Goal: Task Accomplishment & Management: Manage account settings

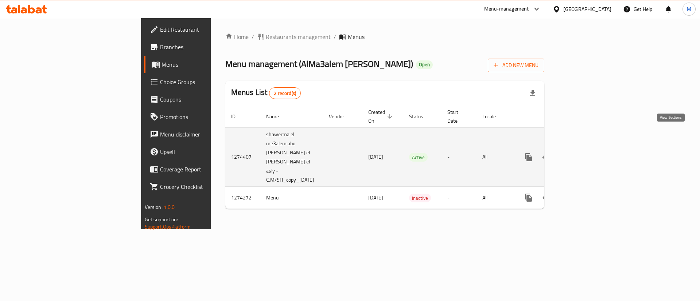
click at [584, 154] on icon "enhanced table" at bounding box center [580, 157] width 7 height 7
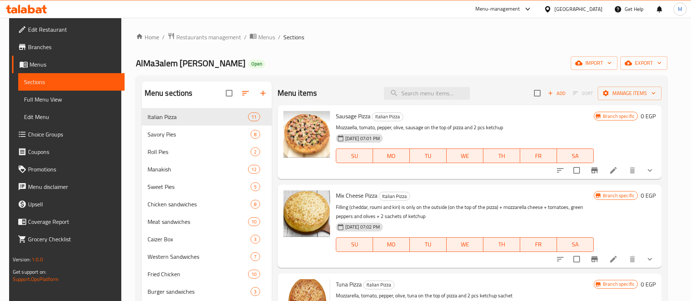
click at [324, 103] on div "Menu items Add Sort Manage items" at bounding box center [470, 94] width 384 height 24
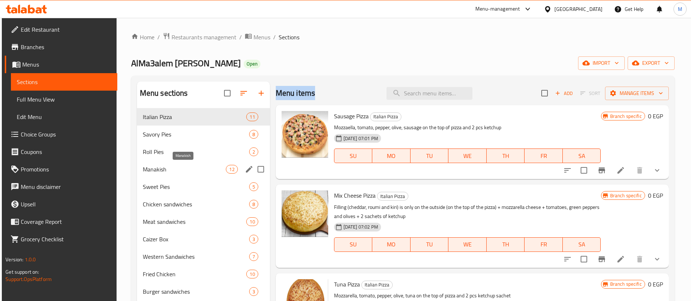
scroll to position [337, 0]
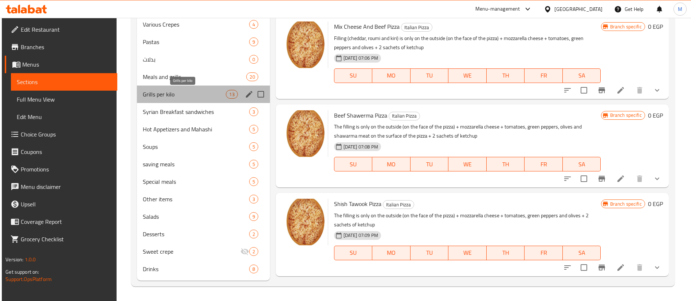
click at [182, 92] on span "Grills per kilo" at bounding box center [184, 94] width 83 height 9
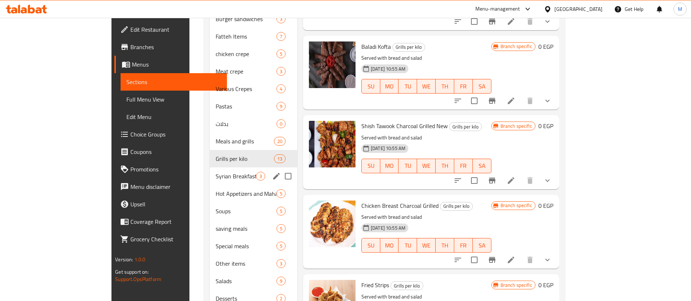
scroll to position [284, 0]
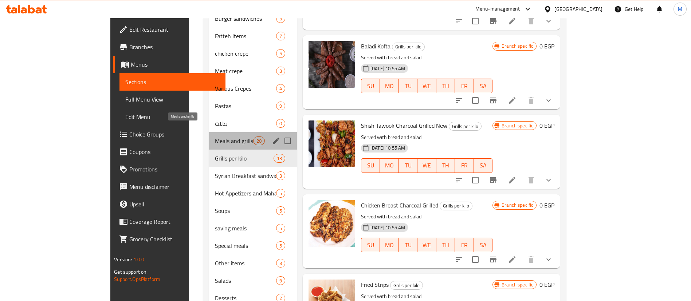
click at [215, 137] on span "Meals and grills" at bounding box center [234, 141] width 38 height 9
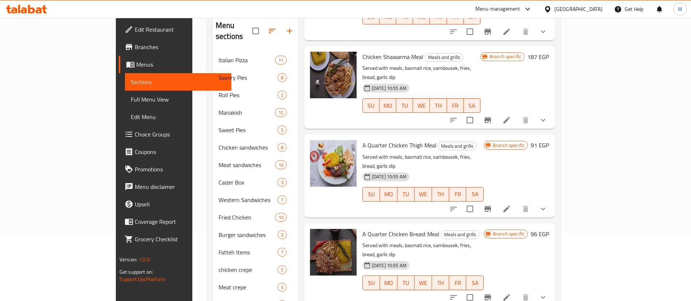
scroll to position [184, 0]
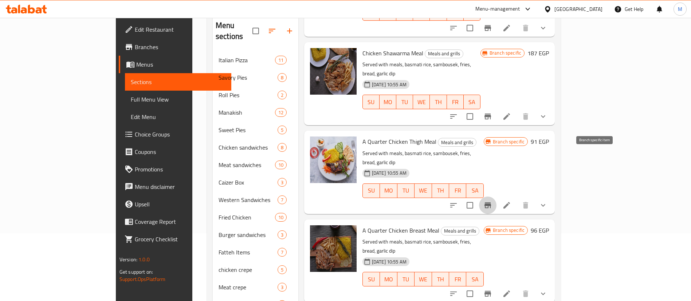
click at [491, 203] on icon "Branch-specific-item" at bounding box center [488, 206] width 7 height 6
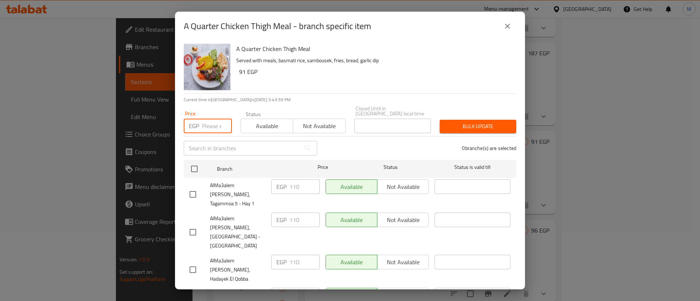
click at [214, 124] on input "number" at bounding box center [217, 126] width 30 height 15
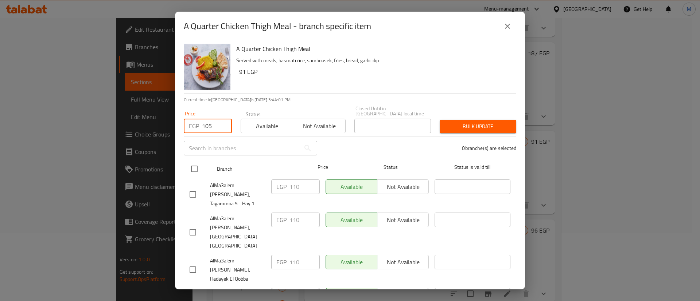
type input "105"
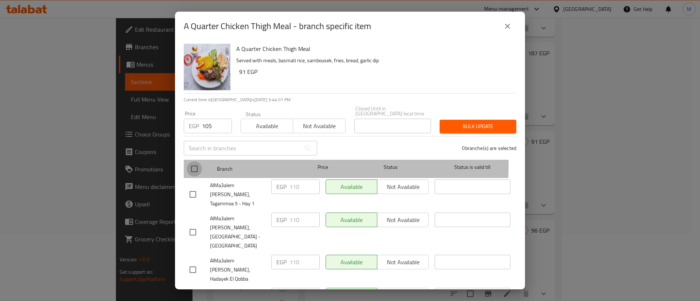
click at [195, 161] on input "checkbox" at bounding box center [194, 168] width 15 height 15
checkbox input "true"
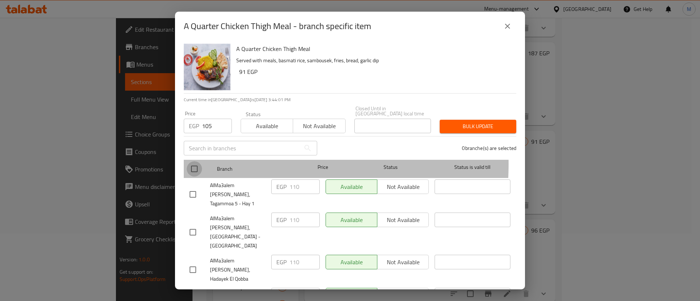
checkbox input "true"
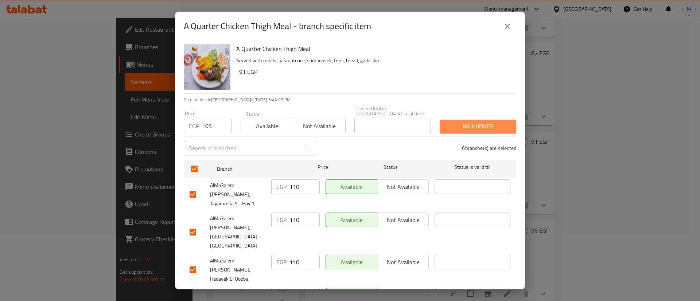
click at [473, 122] on span "Bulk update" at bounding box center [477, 126] width 65 height 9
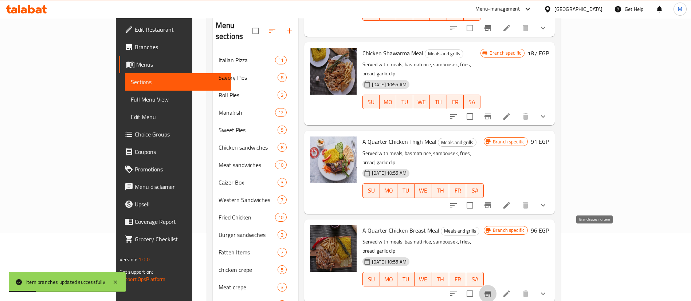
click at [491, 291] on icon "Branch-specific-item" at bounding box center [488, 294] width 7 height 6
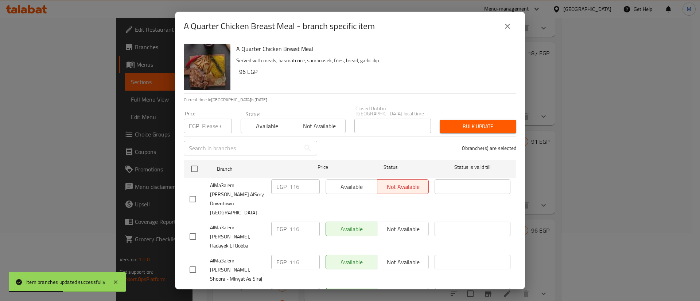
click at [207, 121] on input "number" at bounding box center [217, 126] width 30 height 15
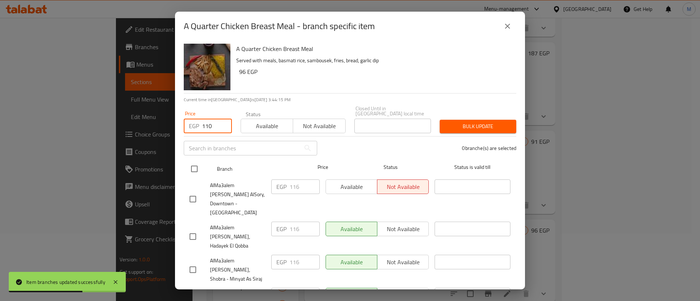
type input "110"
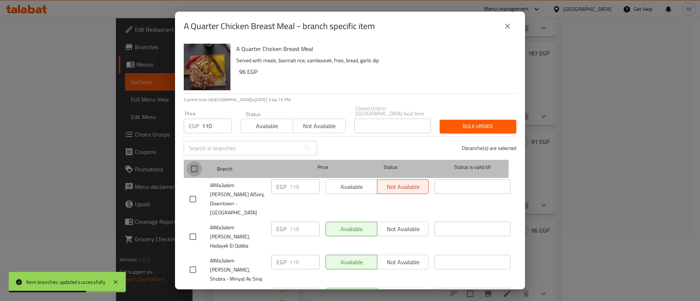
click at [200, 161] on input "checkbox" at bounding box center [194, 168] width 15 height 15
checkbox input "true"
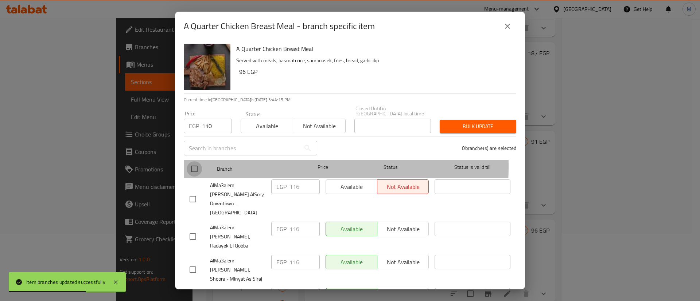
checkbox input "true"
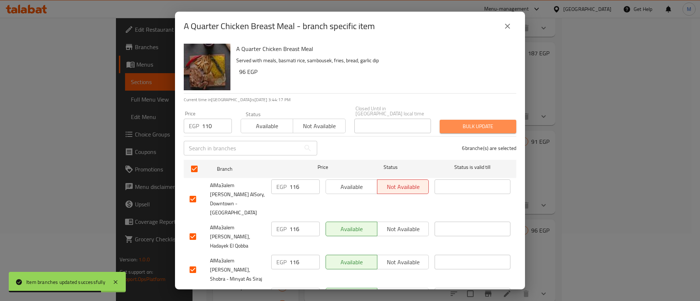
click at [495, 122] on span "Bulk update" at bounding box center [477, 126] width 65 height 9
